Goal: Information Seeking & Learning: Learn about a topic

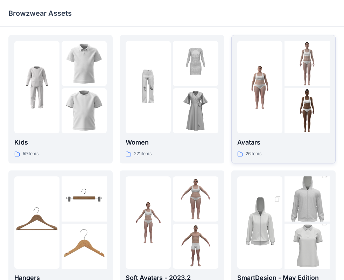
click at [270, 86] on img at bounding box center [259, 87] width 45 height 45
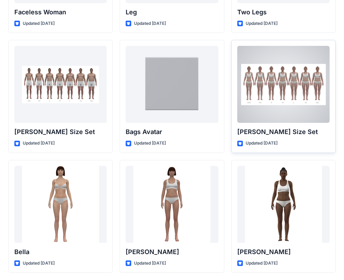
scroll to position [716, 0]
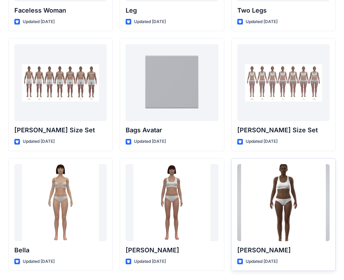
click at [288, 198] on div at bounding box center [283, 202] width 92 height 77
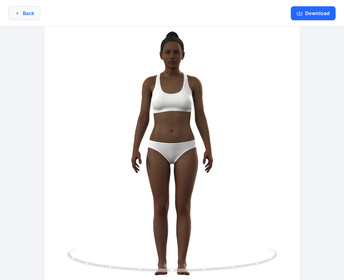
click at [27, 11] on button "Back" at bounding box center [24, 13] width 32 height 14
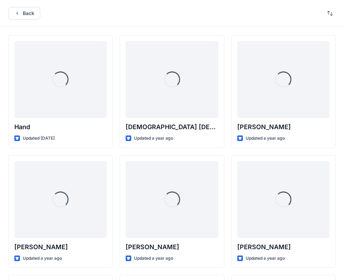
scroll to position [716, 0]
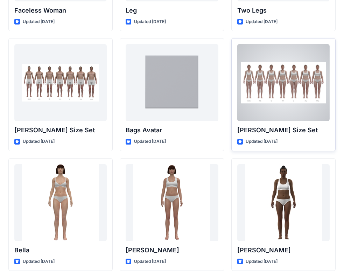
click at [276, 83] on div at bounding box center [283, 82] width 92 height 77
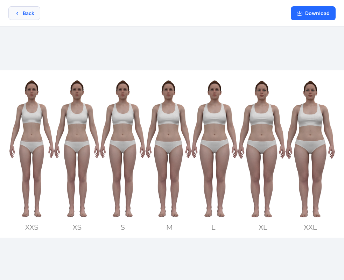
click at [32, 14] on button "Back" at bounding box center [24, 13] width 32 height 14
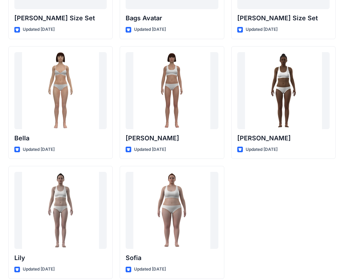
scroll to position [836, 0]
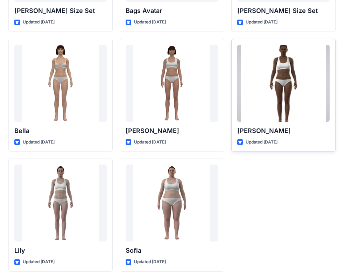
click at [277, 95] on div at bounding box center [283, 83] width 92 height 77
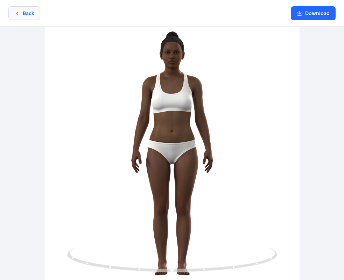
click at [33, 15] on button "Back" at bounding box center [24, 13] width 32 height 14
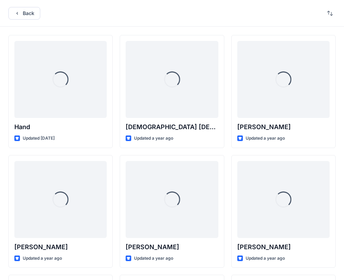
scroll to position [836, 0]
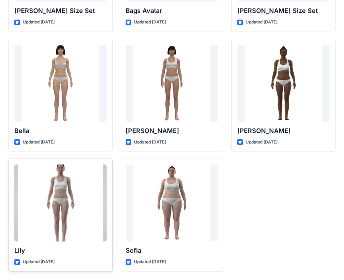
click at [57, 208] on div at bounding box center [60, 203] width 92 height 77
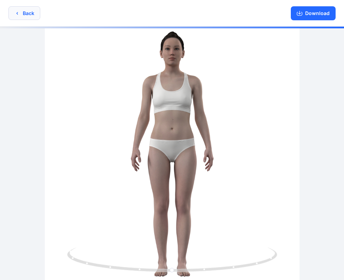
click at [27, 12] on button "Back" at bounding box center [24, 13] width 32 height 14
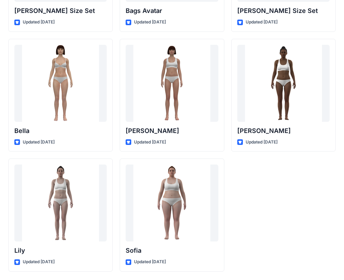
scroll to position [661, 0]
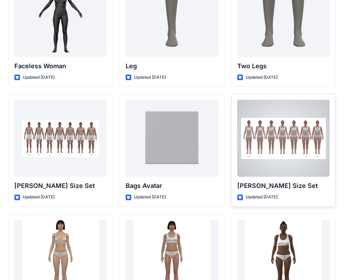
click at [285, 137] on div at bounding box center [283, 138] width 92 height 77
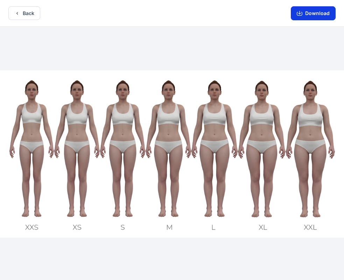
click at [305, 10] on button "Download" at bounding box center [313, 13] width 45 height 14
